Goal: Transaction & Acquisition: Purchase product/service

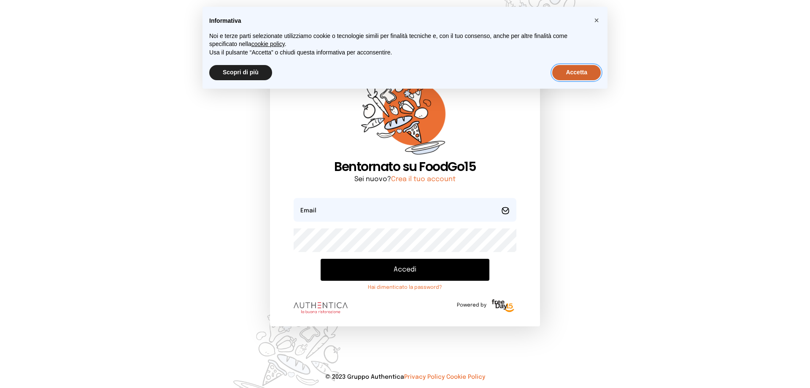
click at [575, 73] on button "Accetta" at bounding box center [576, 72] width 48 height 15
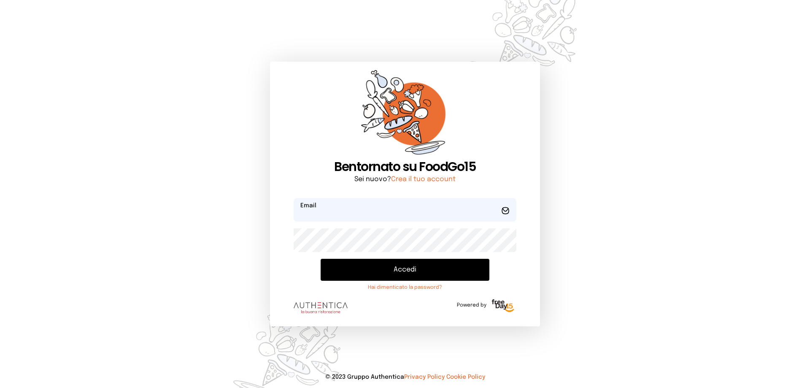
click at [431, 207] on input "email" at bounding box center [404, 210] width 223 height 24
type input "*"
type input "**********"
click at [425, 269] on button "Accedi" at bounding box center [404, 269] width 169 height 22
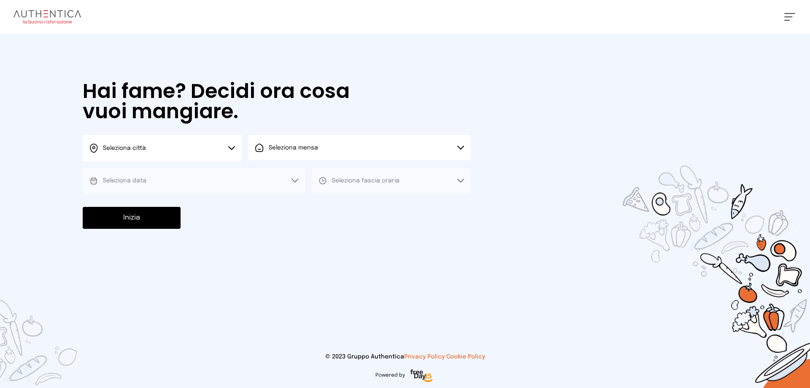
click at [233, 150] on icon at bounding box center [231, 148] width 7 height 4
click at [208, 168] on li "Terni" at bounding box center [162, 172] width 159 height 23
click at [276, 156] on button "Seleziona mensa" at bounding box center [359, 147] width 222 height 25
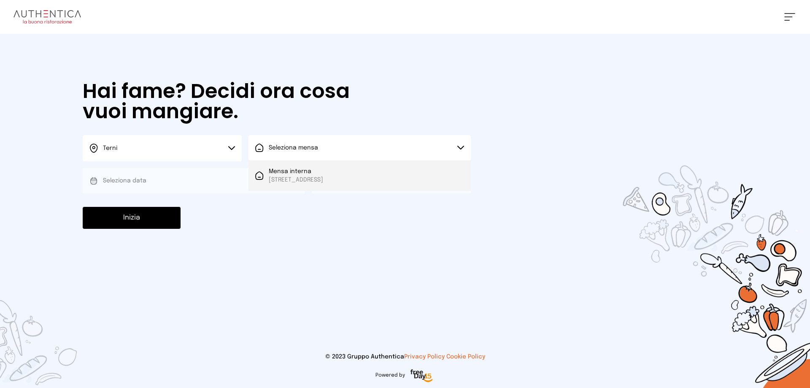
click at [278, 173] on span "Mensa interna" at bounding box center [296, 171] width 54 height 8
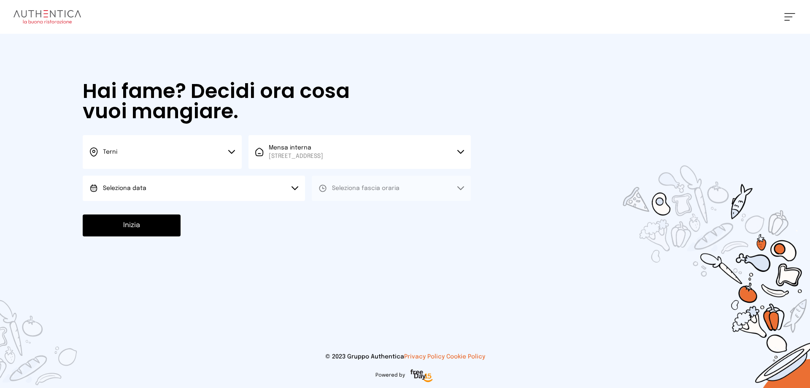
click at [249, 188] on button "Seleziona data" at bounding box center [194, 187] width 222 height 25
click at [243, 208] on li "[DATE], [DATE]" at bounding box center [194, 212] width 222 height 22
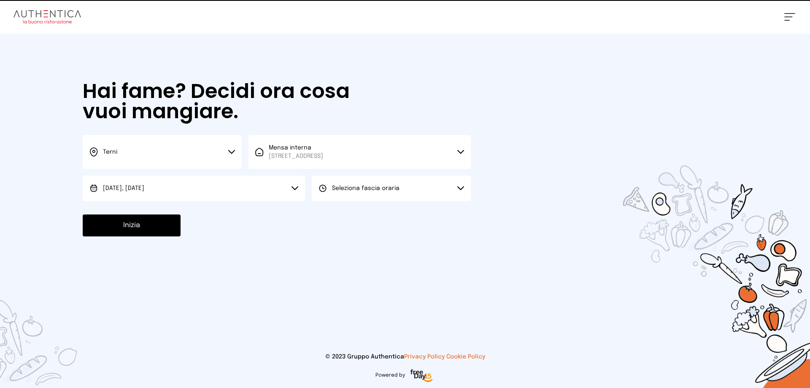
click at [337, 194] on button "Seleziona fascia oraria" at bounding box center [391, 187] width 159 height 25
click at [342, 209] on li "Pranzo" at bounding box center [391, 212] width 159 height 22
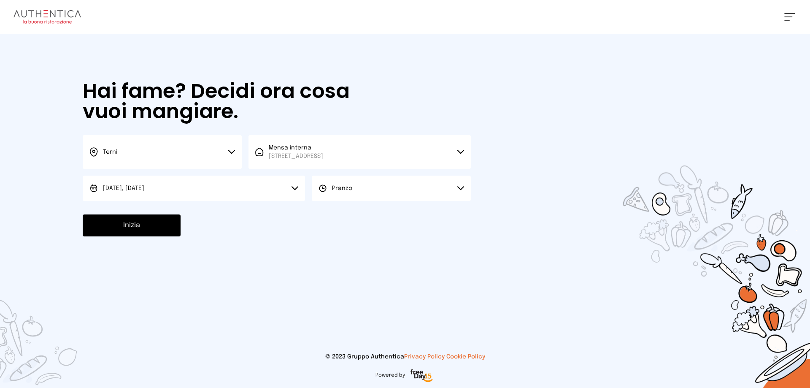
click at [138, 233] on button "Inizia" at bounding box center [132, 225] width 98 height 22
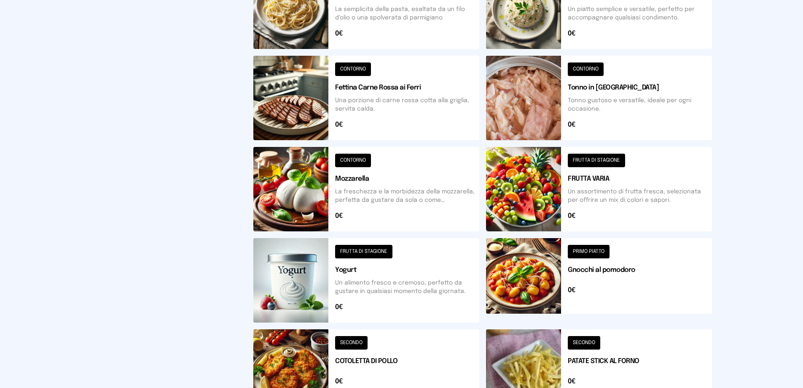
scroll to position [302, 0]
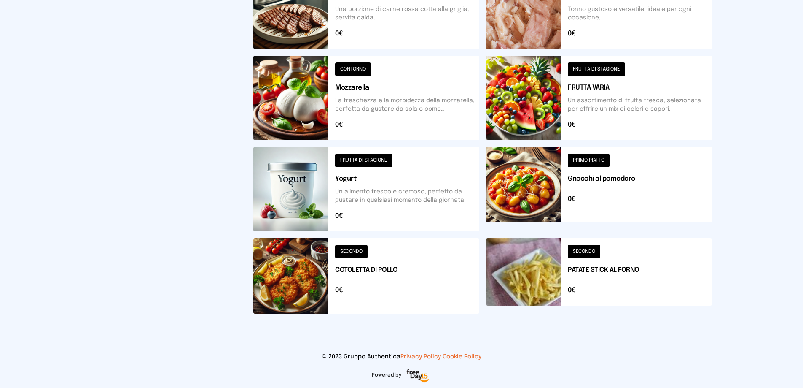
click at [353, 73] on button at bounding box center [366, 98] width 226 height 84
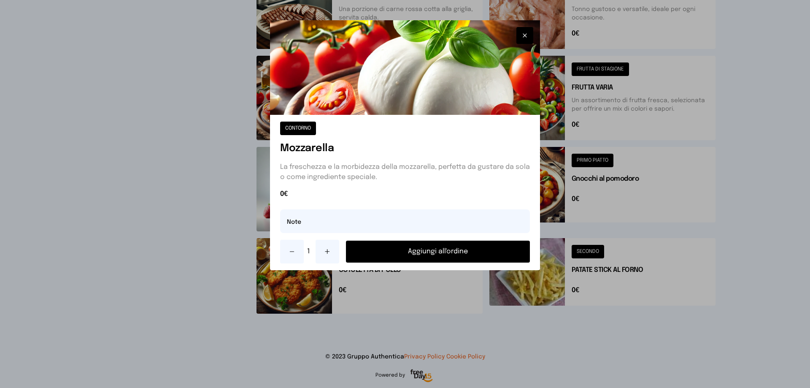
click at [424, 253] on button "Aggiungi all'ordine" at bounding box center [438, 251] width 184 height 22
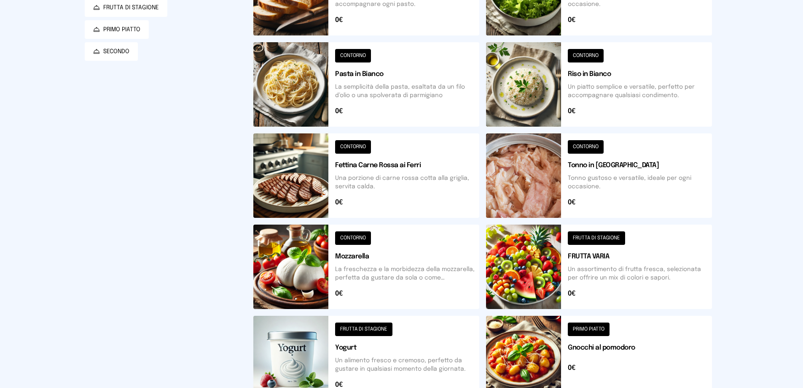
scroll to position [7, 0]
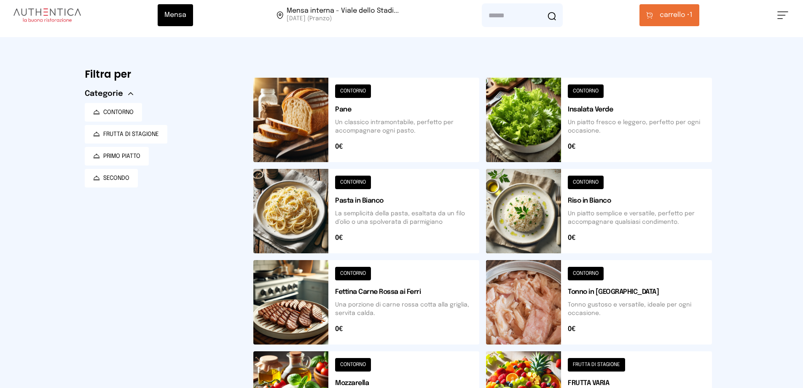
click at [574, 89] on button at bounding box center [599, 120] width 226 height 84
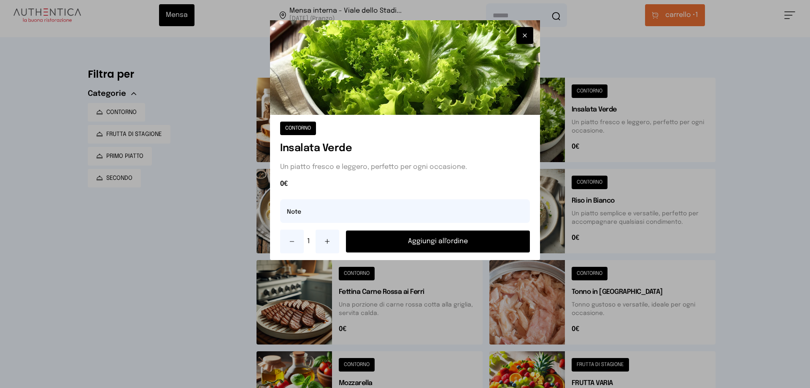
click at [450, 242] on button "Aggiungi all'ordine" at bounding box center [438, 241] width 184 height 22
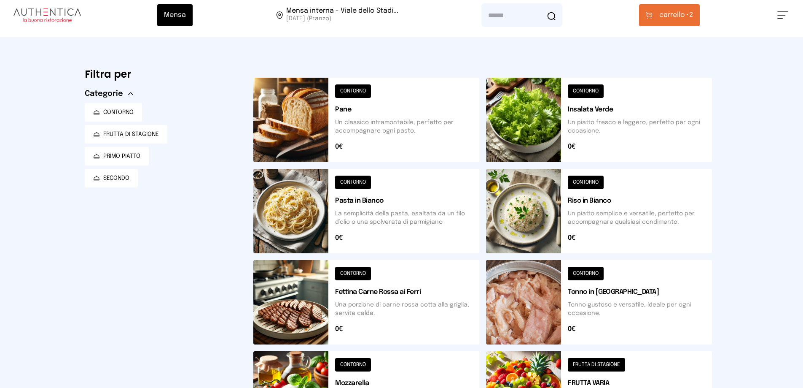
click at [358, 91] on button at bounding box center [366, 120] width 226 height 84
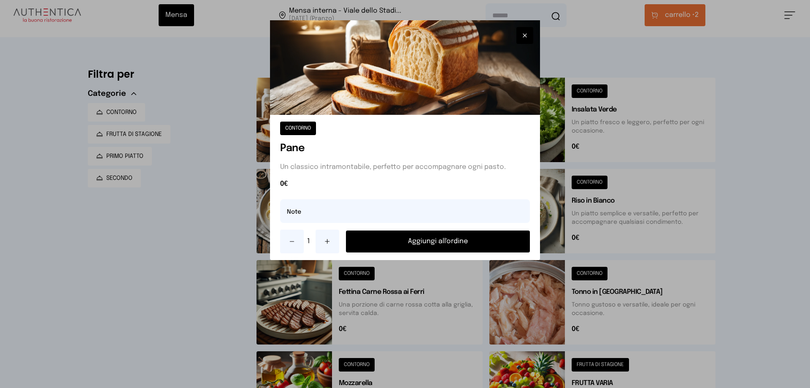
click at [429, 241] on button "Aggiungi all'ordine" at bounding box center [438, 241] width 184 height 22
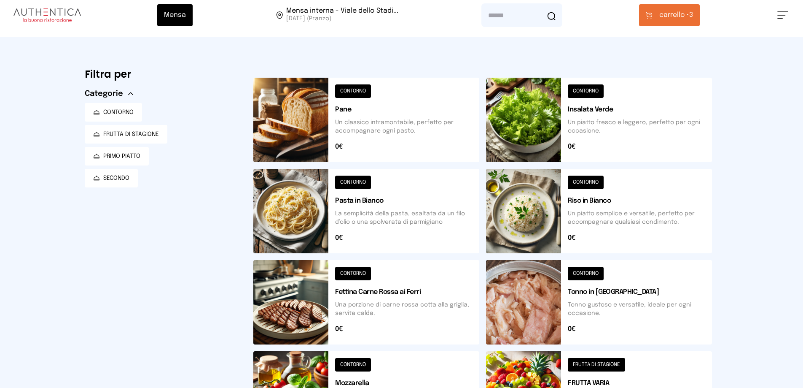
scroll to position [91, 0]
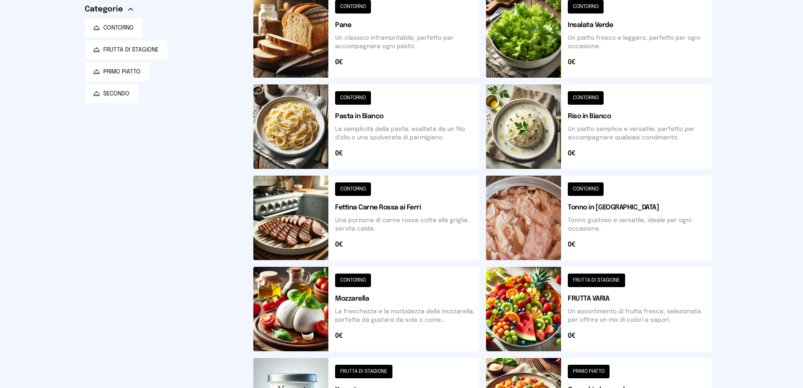
click at [587, 282] on button at bounding box center [599, 309] width 226 height 84
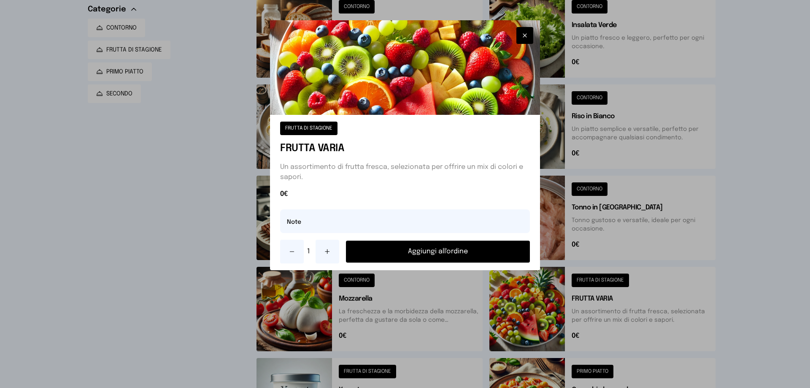
click at [428, 250] on button "Aggiungi all'ordine" at bounding box center [438, 251] width 184 height 22
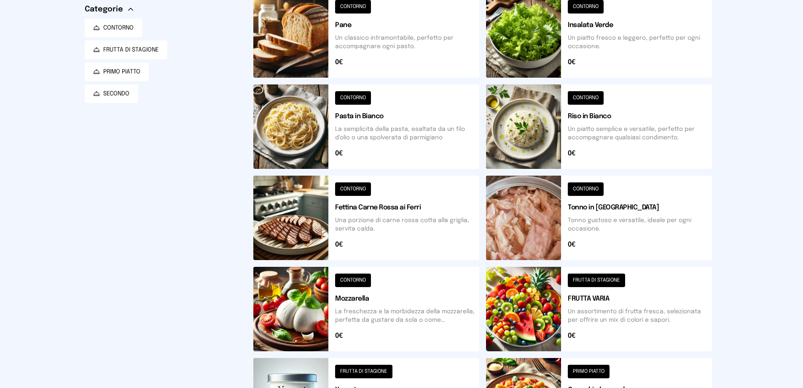
scroll to position [0, 0]
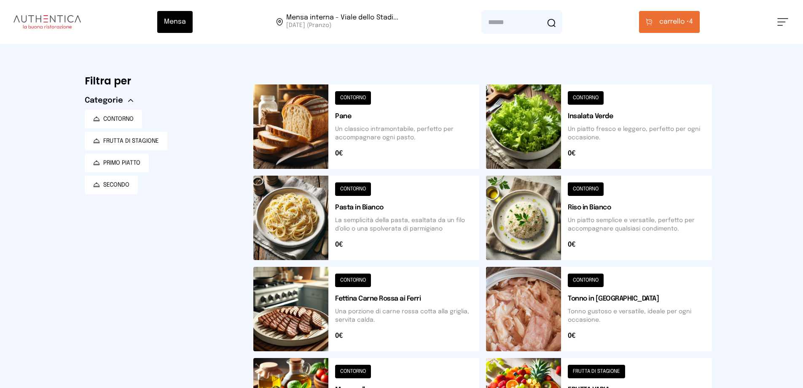
click at [681, 17] on span "carrello •" at bounding box center [675, 22] width 30 height 10
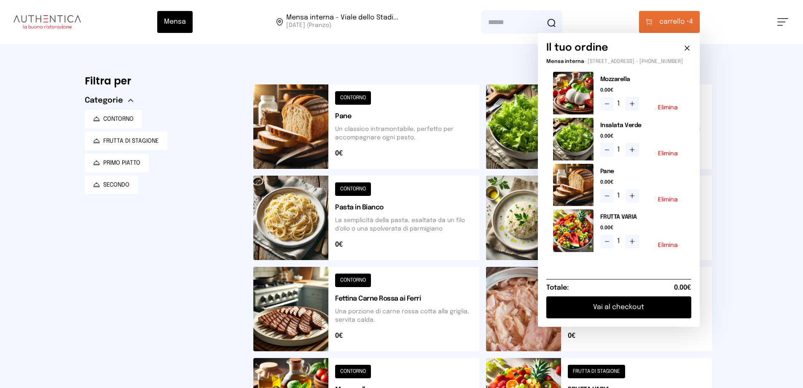
click at [630, 312] on button "Vai al checkout" at bounding box center [618, 307] width 145 height 22
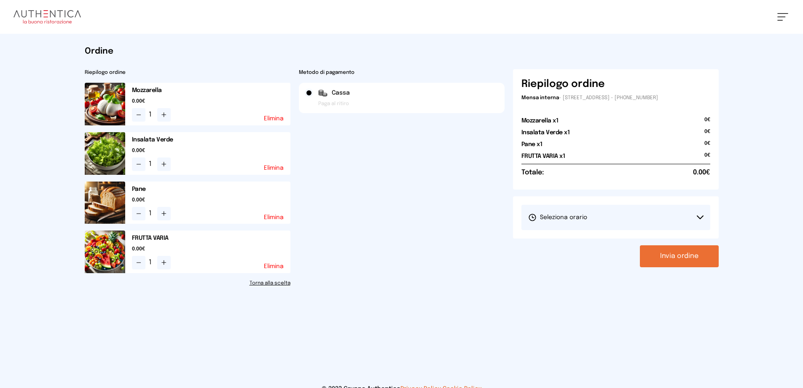
click at [700, 218] on icon at bounding box center [700, 217] width 7 height 4
click at [660, 242] on li "1° Turno (13:00 - 15:00)" at bounding box center [616, 241] width 189 height 22
click at [685, 260] on button "Invia ordine" at bounding box center [679, 256] width 79 height 22
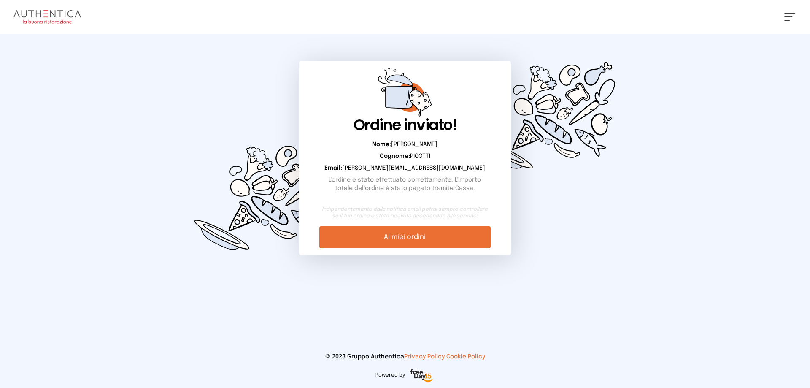
click at [395, 236] on link "Ai miei ordini" at bounding box center [404, 237] width 171 height 22
